Goal: Check status

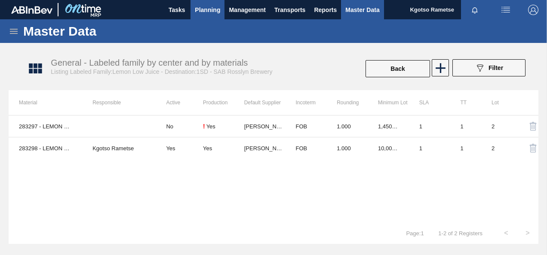
click at [211, 15] on button "Planning" at bounding box center [207, 9] width 34 height 19
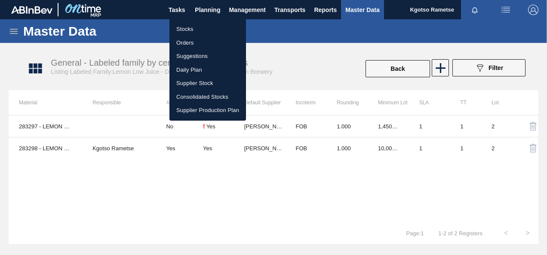
click at [186, 28] on li "Stocks" at bounding box center [207, 29] width 76 height 14
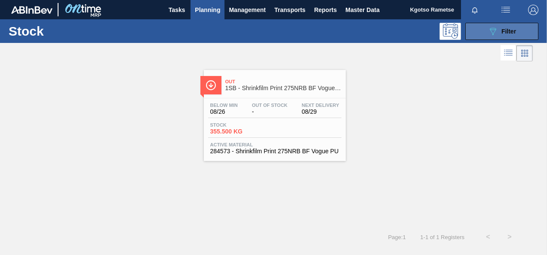
click at [496, 31] on icon "089F7B8B-B2A5-4AFE-B5C0-19BA573D28AC" at bounding box center [492, 31] width 10 height 10
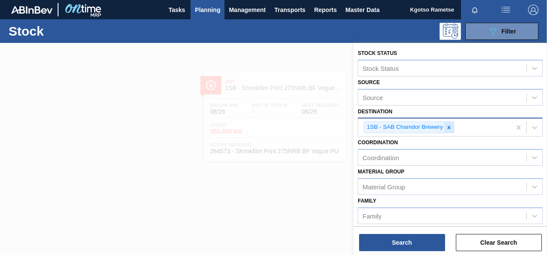
click at [448, 127] on icon at bounding box center [448, 127] width 3 height 3
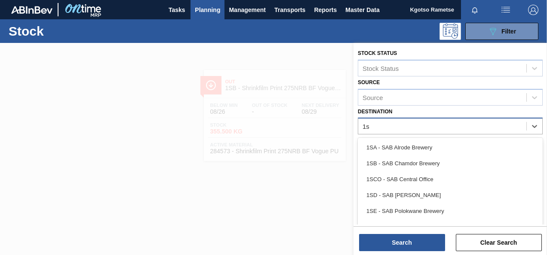
type input "1sj"
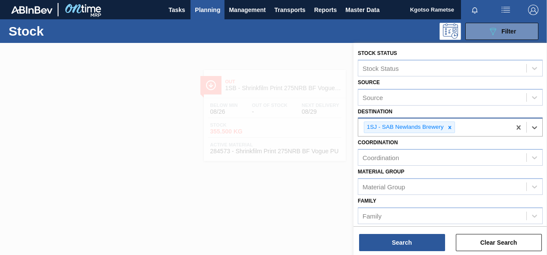
click at [437, 145] on div "Coordination Coordination" at bounding box center [449, 151] width 185 height 29
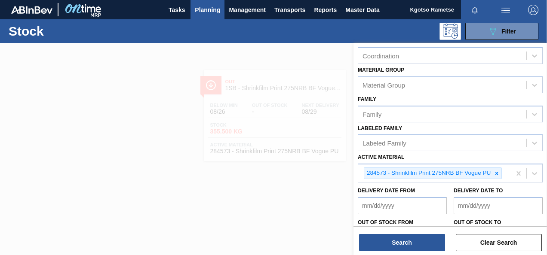
scroll to position [157, 0]
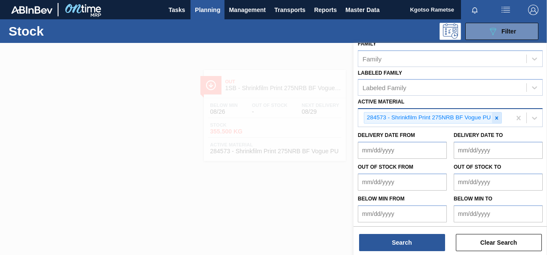
click at [492, 118] on div at bounding box center [496, 118] width 9 height 11
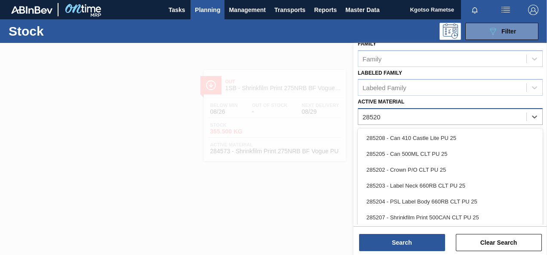
type Material "285205"
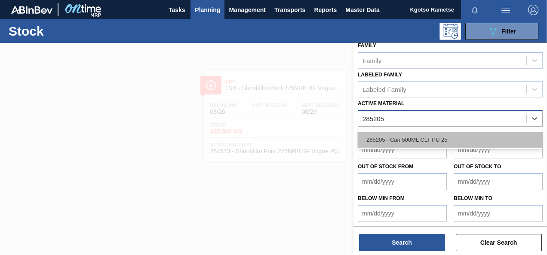
click at [381, 133] on div "285205 - Can 500ML CLT PU 25" at bounding box center [449, 140] width 185 height 16
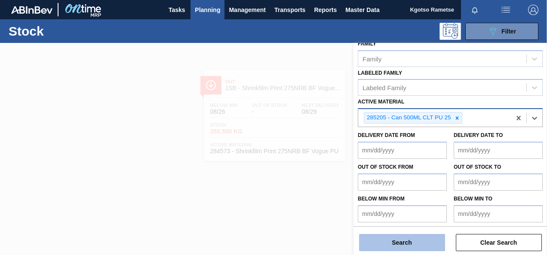
click at [402, 241] on button "Search" at bounding box center [402, 242] width 86 height 17
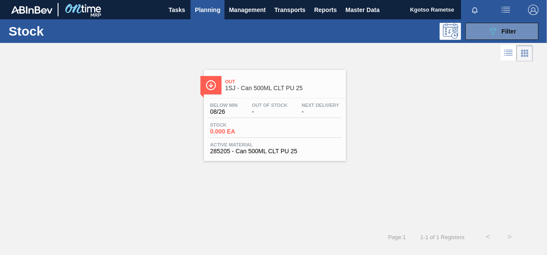
click at [228, 106] on span "Below Min" at bounding box center [223, 105] width 27 height 5
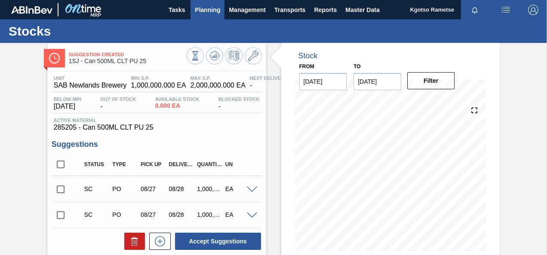
click at [214, 9] on span "Planning" at bounding box center [207, 10] width 25 height 10
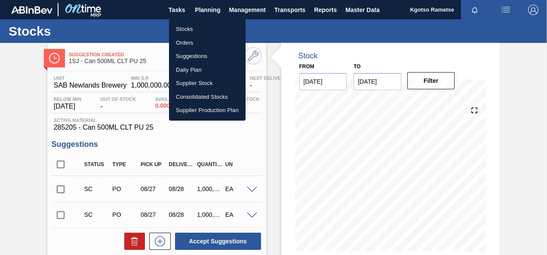
click at [199, 27] on li "Stocks" at bounding box center [207, 29] width 76 height 14
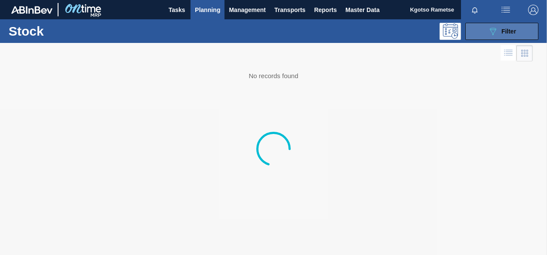
click at [486, 37] on button "089F7B8B-B2A5-4AFE-B5C0-19BA573D28AC Filter" at bounding box center [501, 31] width 73 height 17
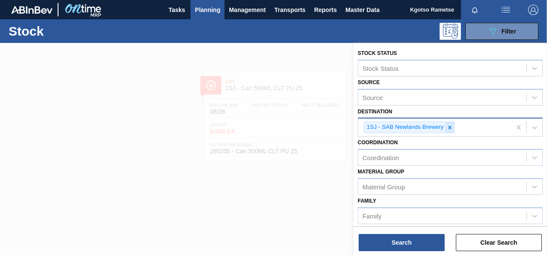
click at [450, 127] on icon at bounding box center [449, 128] width 6 height 6
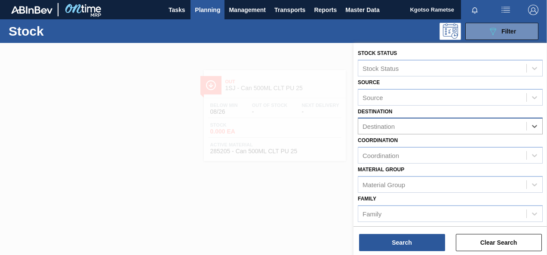
click at [410, 166] on div "Material [PERSON_NAME] Group" at bounding box center [449, 178] width 185 height 29
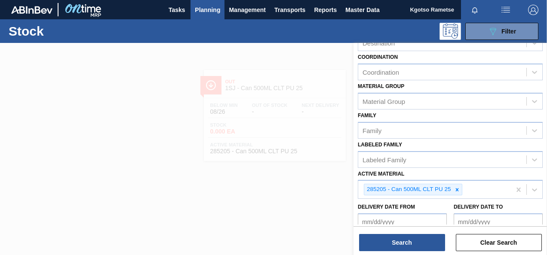
scroll to position [155, 0]
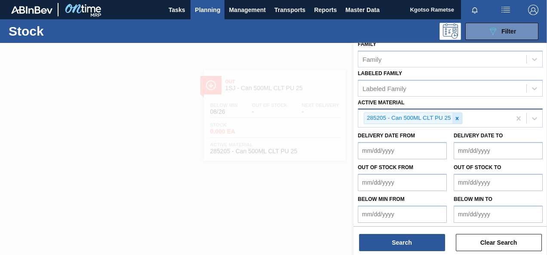
click at [458, 116] on icon at bounding box center [457, 119] width 6 height 6
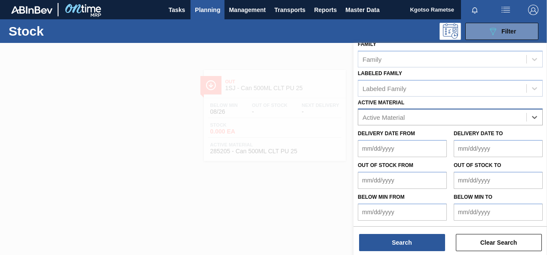
scroll to position [154, 0]
paste Material "284613"
type Material "284613"
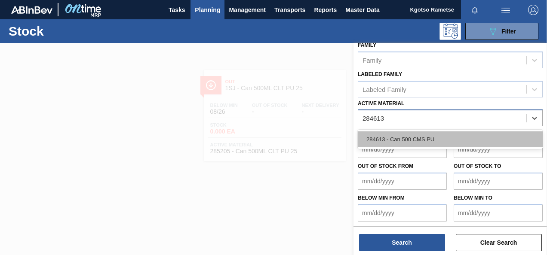
click at [396, 138] on div "284613 - Can 500 CMS PU" at bounding box center [449, 139] width 185 height 16
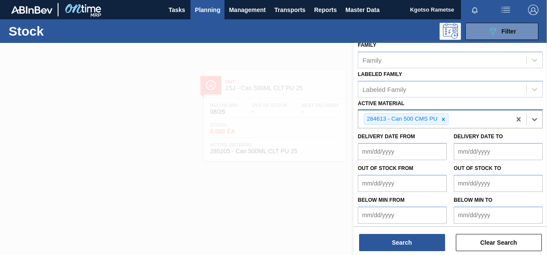
scroll to position [155, 0]
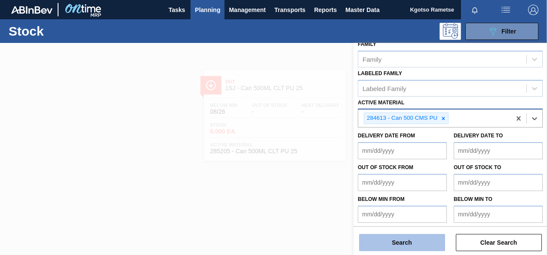
click at [382, 236] on button "Search" at bounding box center [402, 242] width 86 height 17
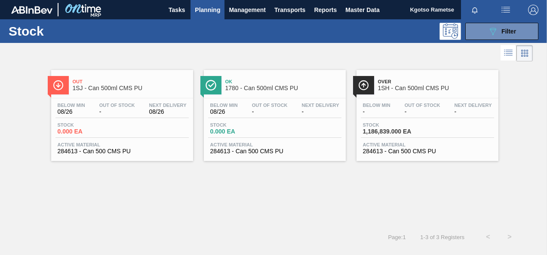
click at [120, 96] on div "Out 1SJ - Can 500ml CMS PU Below Min 08/26 Out Of Stock - Next Delivery 08/26 S…" at bounding box center [122, 115] width 142 height 91
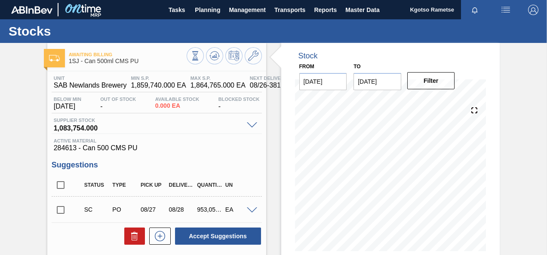
click at [0, 0] on html "Tasks Planning Management Transports Reports Master Data Kgotso [PERSON_NAME] a…" at bounding box center [273, 0] width 547 height 0
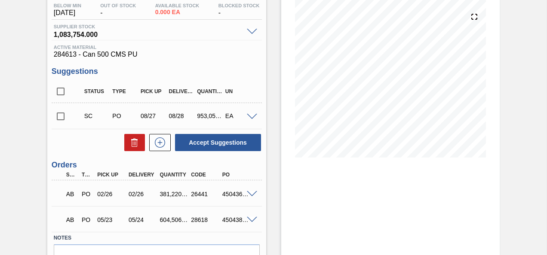
scroll to position [141, 0]
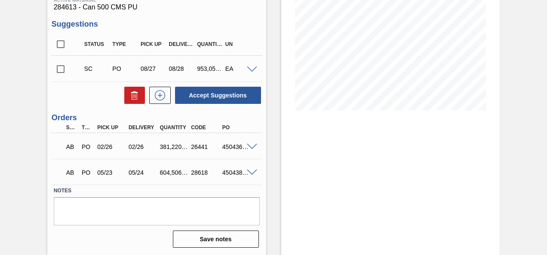
click at [11, 61] on div "Awaiting Billing 1SJ - Can 500ml CMS PU Unit SAB Newlands Brewery MIN S.P. 1,85…" at bounding box center [273, 78] width 547 height 353
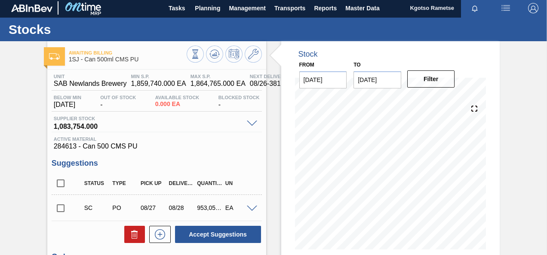
scroll to position [0, 0]
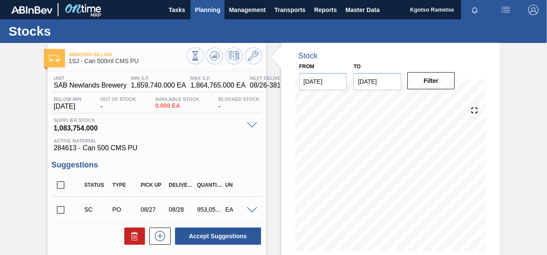
click at [206, 12] on span "Planning" at bounding box center [207, 10] width 25 height 10
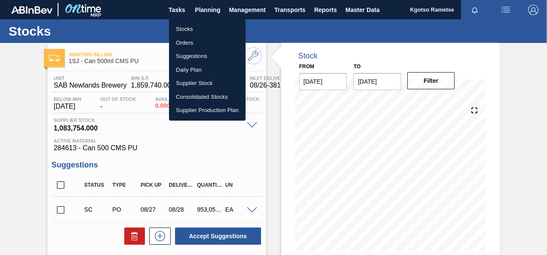
click at [182, 26] on li "Stocks" at bounding box center [207, 29] width 76 height 14
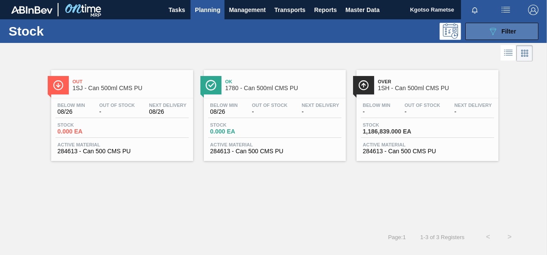
click at [476, 29] on button "089F7B8B-B2A5-4AFE-B5C0-19BA573D28AC Filter" at bounding box center [501, 31] width 73 height 17
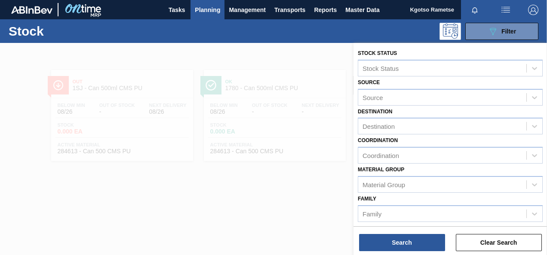
click at [426, 140] on div "Coordination Coordination" at bounding box center [449, 148] width 185 height 29
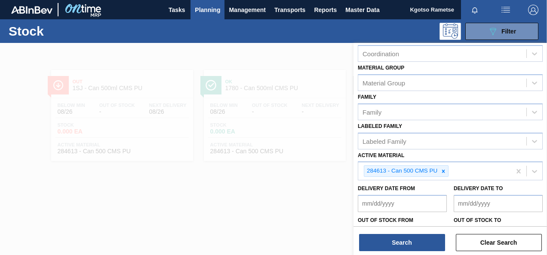
scroll to position [156, 0]
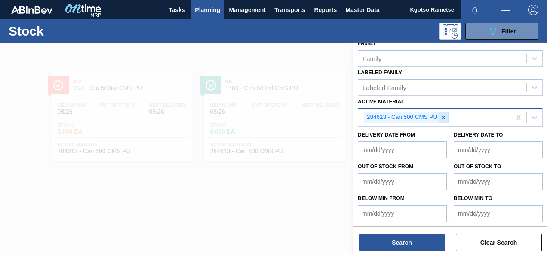
click at [442, 117] on icon at bounding box center [443, 117] width 3 height 3
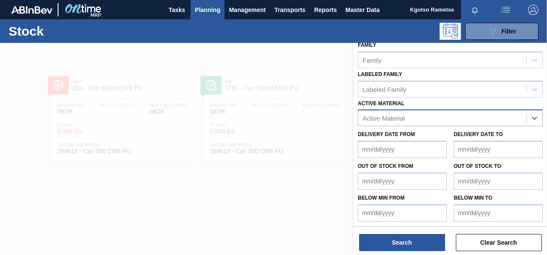
paste Material "284565"
type Material "284565"
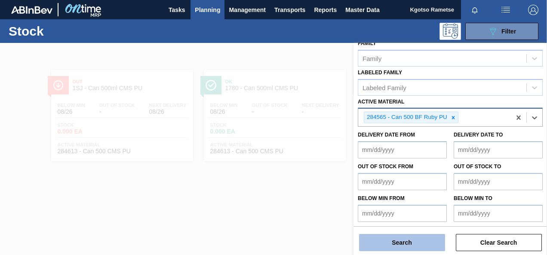
click at [394, 247] on button "Search" at bounding box center [402, 242] width 86 height 17
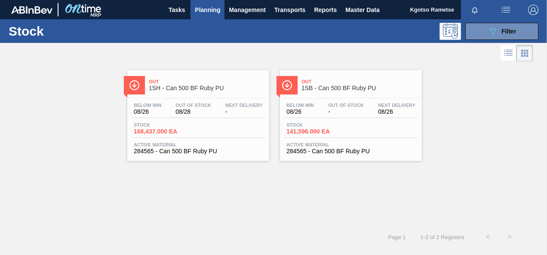
click at [203, 84] on div "Out 1SH - Can 500 BF Ruby PU" at bounding box center [207, 85] width 116 height 19
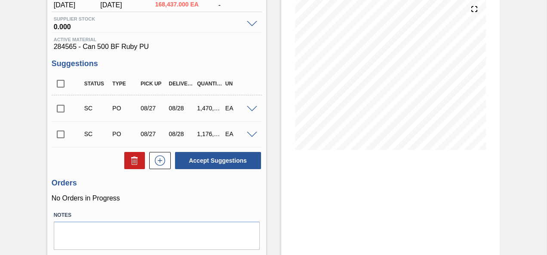
scroll to position [127, 0]
